Goal: Task Accomplishment & Management: Manage account settings

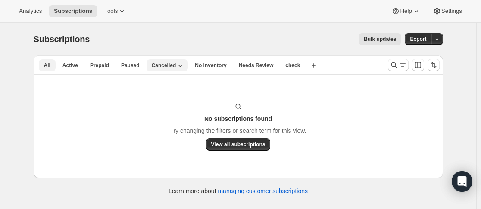
click at [50, 67] on span "All" at bounding box center [47, 65] width 6 height 7
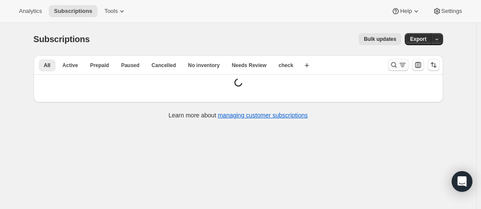
click at [395, 66] on icon "Search and filter results" at bounding box center [393, 65] width 9 height 9
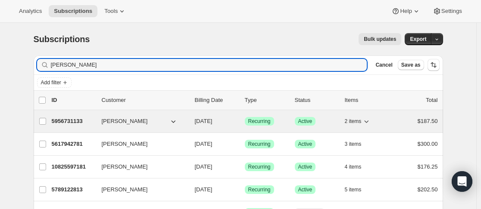
type input "[PERSON_NAME]"
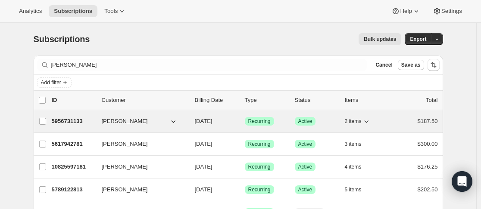
click at [95, 121] on p "5956731133" at bounding box center [73, 121] width 43 height 9
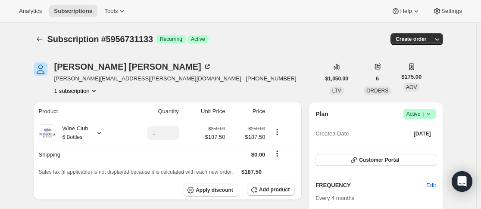
click at [429, 112] on icon at bounding box center [428, 114] width 9 height 9
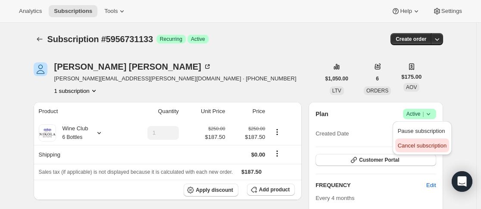
click at [424, 143] on span "Cancel subscription" at bounding box center [422, 146] width 49 height 6
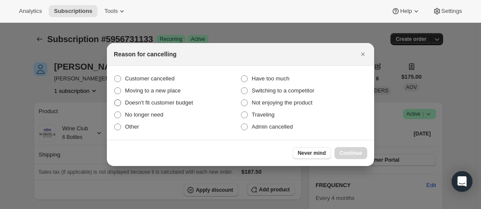
click at [157, 104] on span "Doesn't fit customer budget" at bounding box center [159, 102] width 68 height 6
click at [115, 100] on input "Doesn't fit customer budget" at bounding box center [114, 99] width 0 height 0
radio input "true"
click at [350, 153] on span "Continue" at bounding box center [350, 153] width 22 height 7
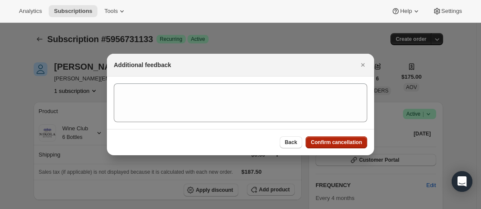
click at [352, 143] on span "Confirm cancellation" at bounding box center [336, 142] width 51 height 7
